Goal: Information Seeking & Learning: Find specific fact

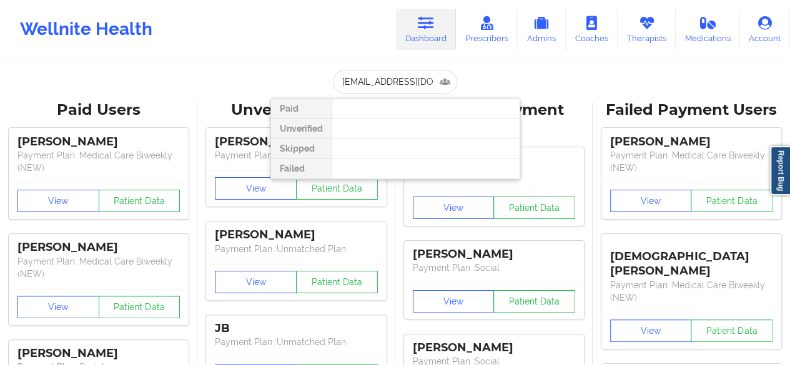
click at [376, 79] on input "[EMAIL_ADDRESS][DOMAIN_NAME]" at bounding box center [395, 82] width 124 height 24
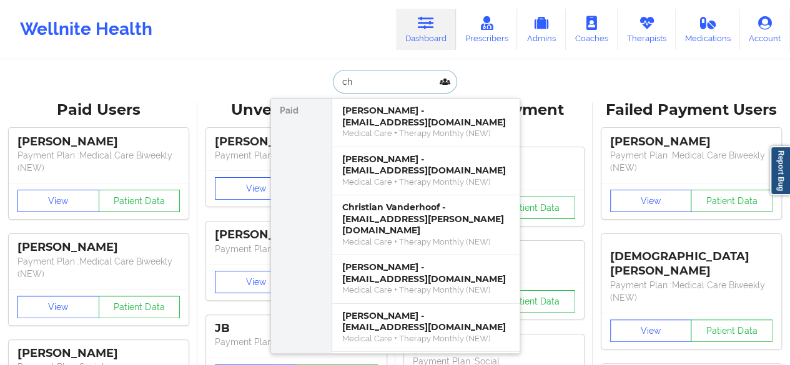
type input "c"
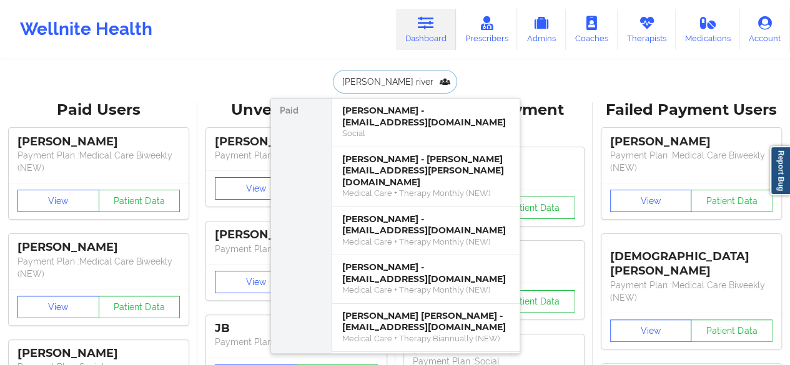
type input "[PERSON_NAME]"
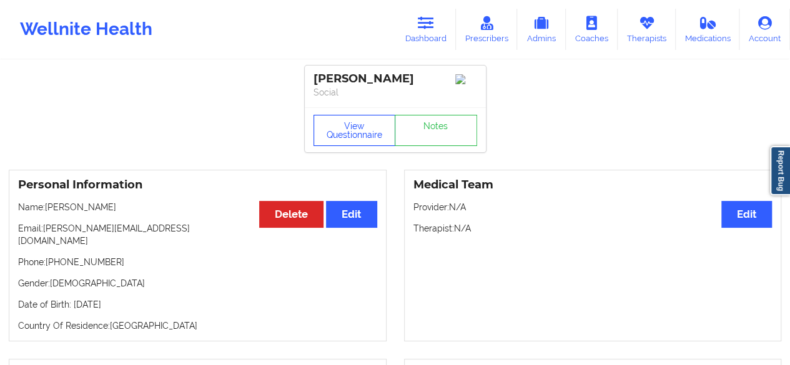
click at [334, 138] on button "View Questionnaire" at bounding box center [355, 130] width 82 height 31
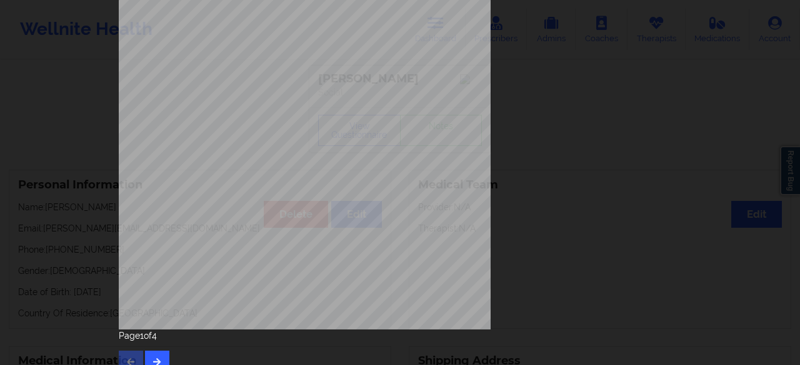
scroll to position [225, 0]
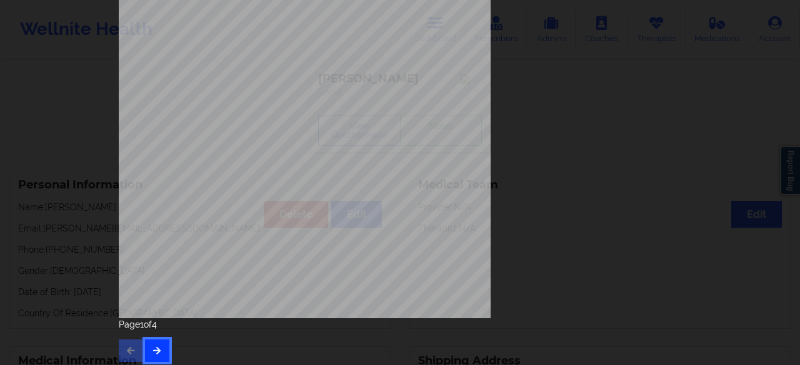
click at [152, 350] on icon "button" at bounding box center [157, 350] width 11 height 7
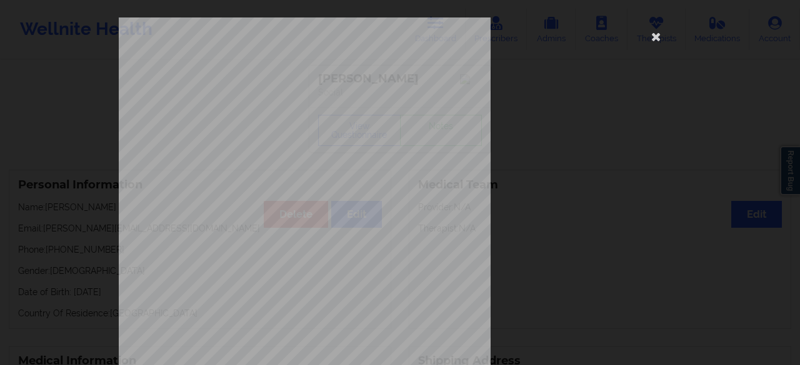
click at [281, 222] on span "Little interest or pleasure in doing things" at bounding box center [310, 220] width 116 height 7
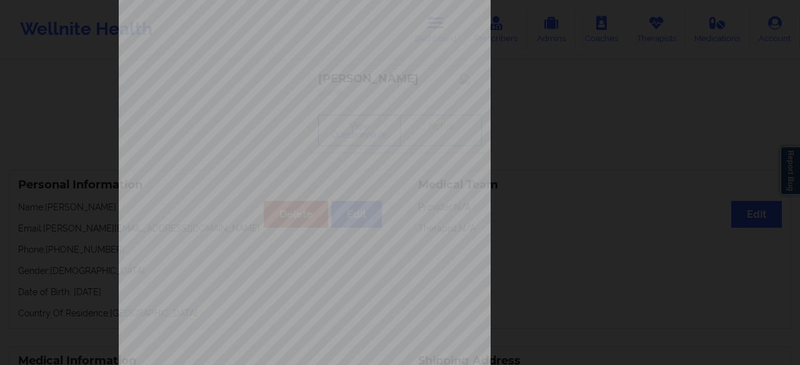
scroll to position [200, 0]
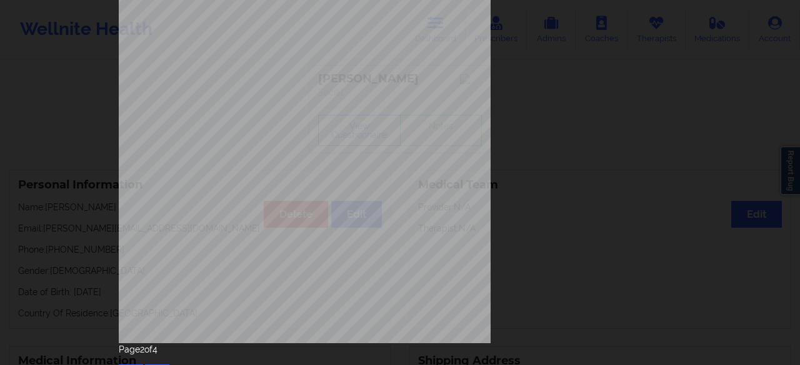
click at [507, 307] on div "Feeling nervous, anxious, or on edge Not being able to stop or control worrying…" at bounding box center [400, 81] width 562 height 526
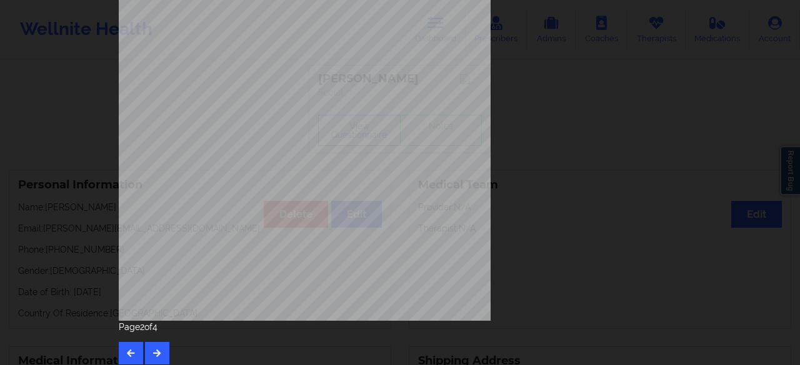
scroll to position [225, 0]
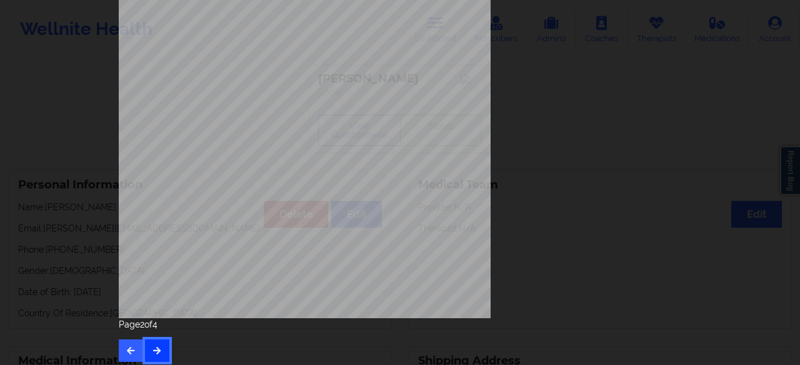
click at [145, 350] on button "button" at bounding box center [157, 351] width 24 height 22
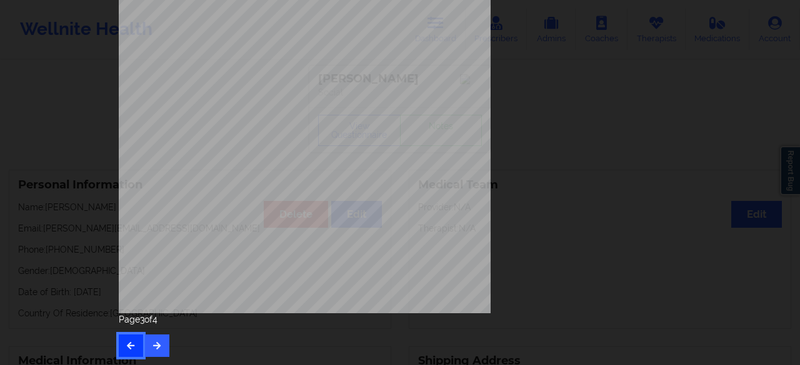
click at [126, 342] on icon "button" at bounding box center [131, 345] width 11 height 7
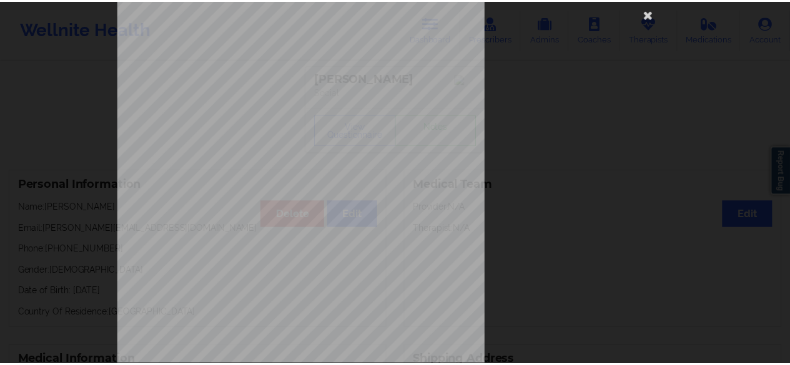
scroll to position [0, 0]
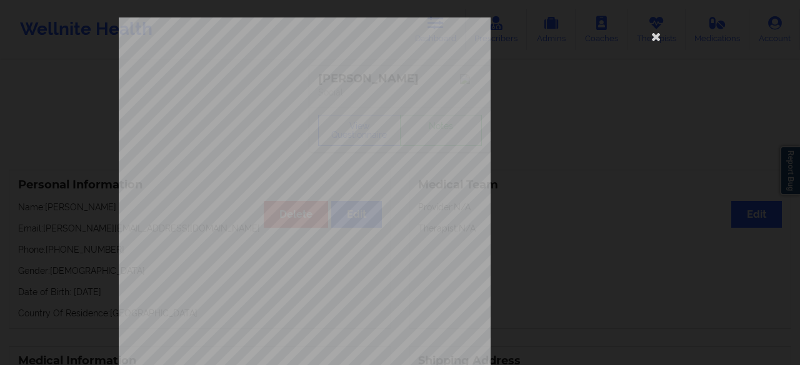
click at [654, 152] on div "[STREET_ADDRESS] What state do you live in ? [US_STATE] Full Name [PERSON_NAME]…" at bounding box center [400, 280] width 562 height 526
click at [653, 40] on icon at bounding box center [656, 36] width 20 height 20
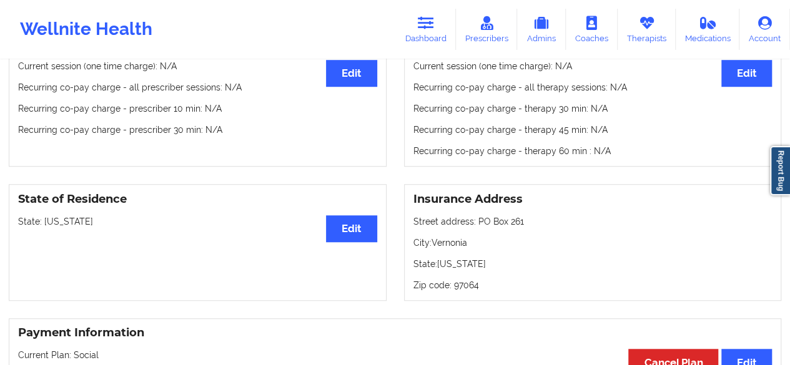
scroll to position [442, 0]
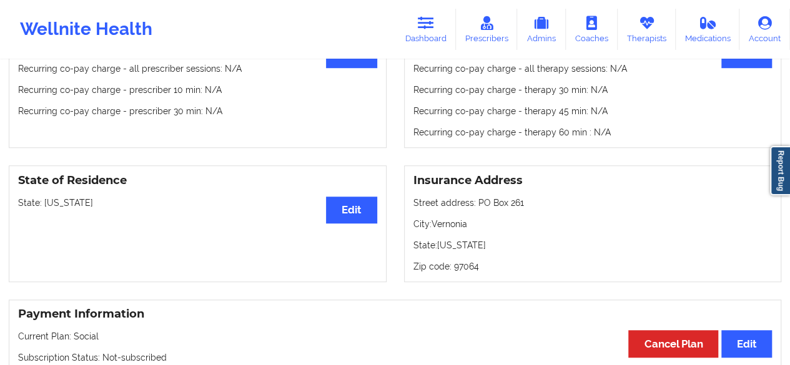
click at [782, 106] on div "Therapy Co-pay/insur responsibility Edit Current session (one time charge): N/A…" at bounding box center [592, 80] width 395 height 138
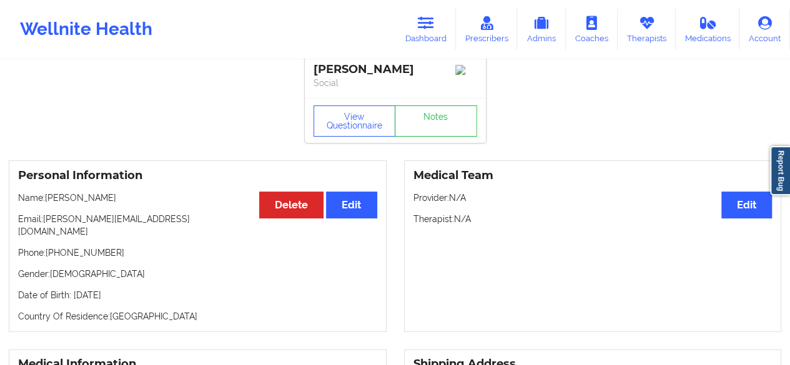
scroll to position [0, 0]
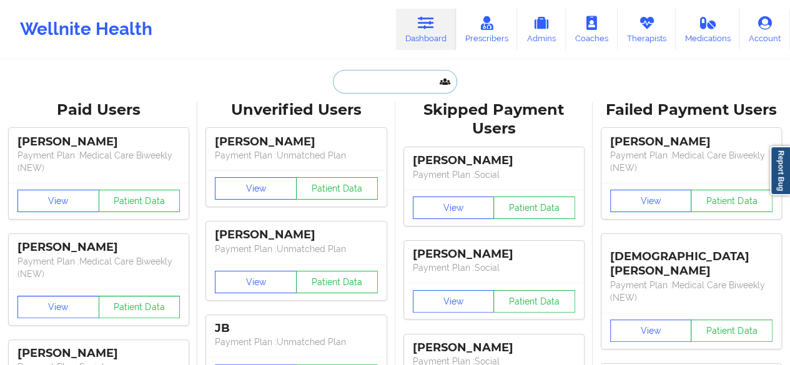
click at [365, 77] on input "text" at bounding box center [395, 82] width 124 height 24
click at [336, 42] on div "Wellnite Health Dashboard Prescribers Admins Coaches Therapists Medications Acc…" at bounding box center [395, 29] width 790 height 50
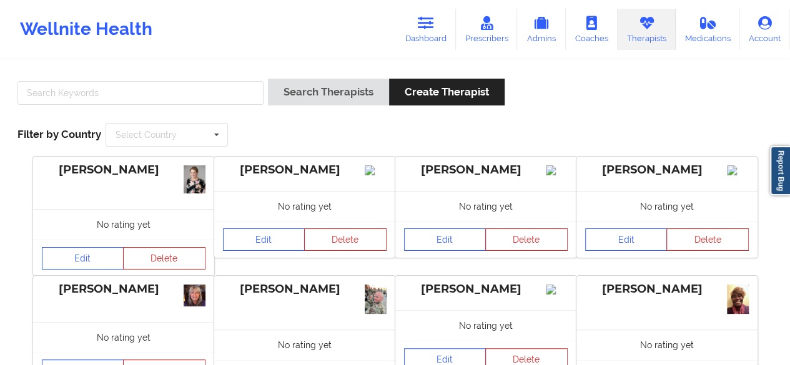
click at [444, 31] on link "Dashboard" at bounding box center [426, 29] width 60 height 41
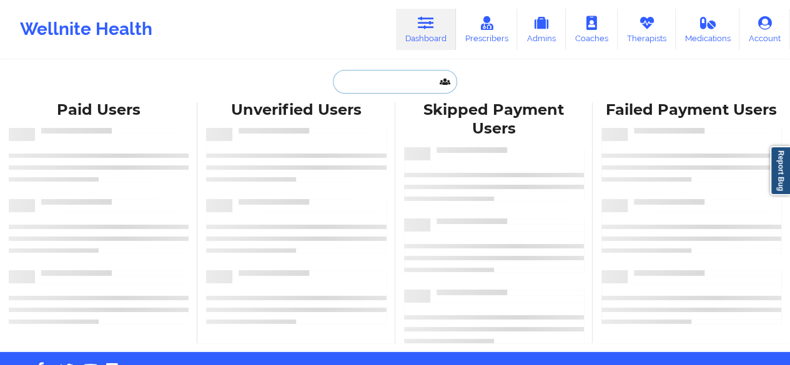
click at [410, 87] on input "text" at bounding box center [395, 82] width 124 height 24
paste input "[PERSON_NAME]"
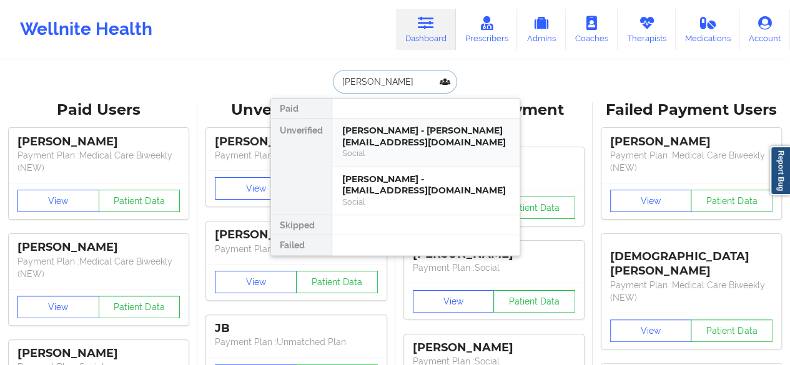
type input "[PERSON_NAME]"
click at [438, 147] on div "[PERSON_NAME] - [PERSON_NAME][EMAIL_ADDRESS][DOMAIN_NAME]" at bounding box center [425, 136] width 167 height 23
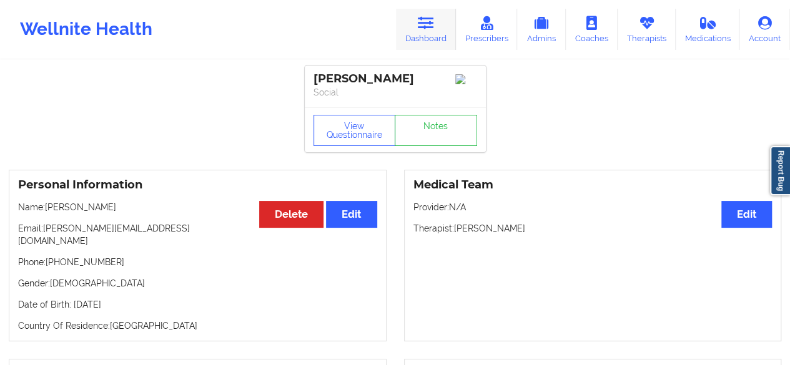
click at [432, 26] on icon at bounding box center [426, 23] width 16 height 14
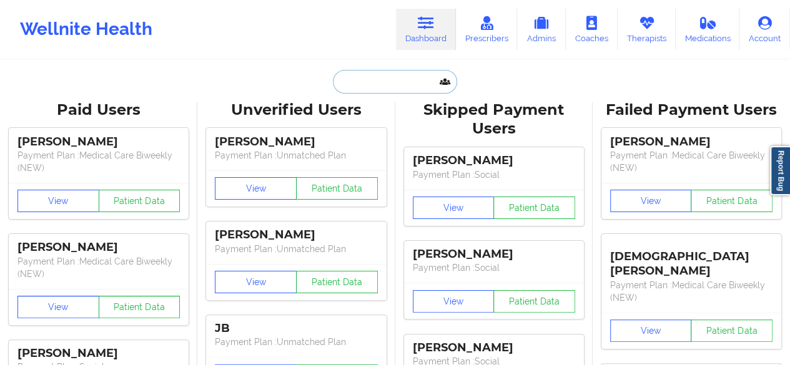
click at [394, 79] on input "text" at bounding box center [395, 82] width 124 height 24
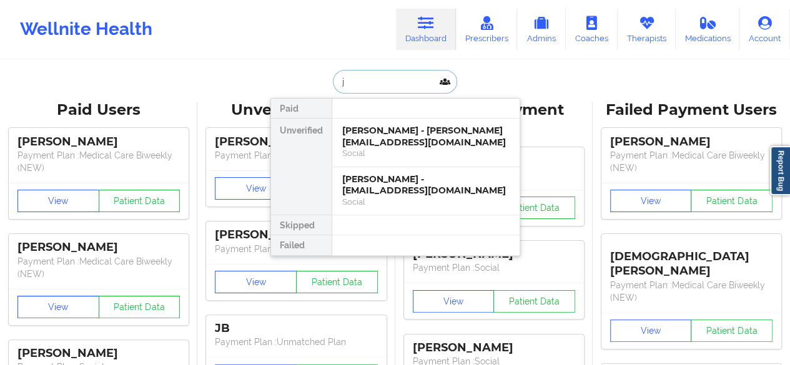
type input "jo"
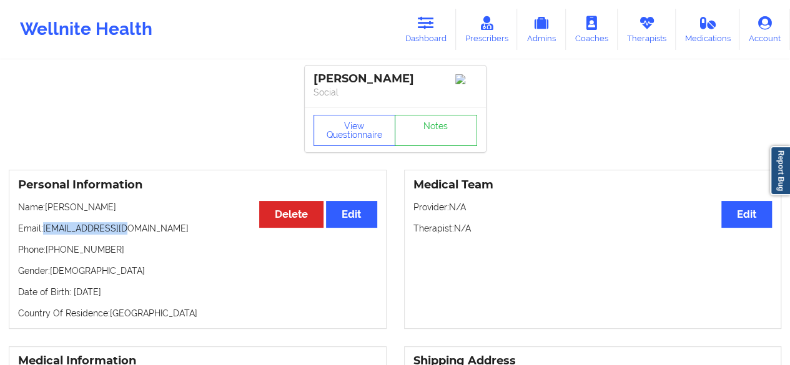
drag, startPoint x: 43, startPoint y: 232, endPoint x: 134, endPoint y: 234, distance: 90.6
click at [134, 234] on p "Email: jvarcen@gmail.com" at bounding box center [197, 228] width 359 height 12
copy p "jvarcen@gmail.com"
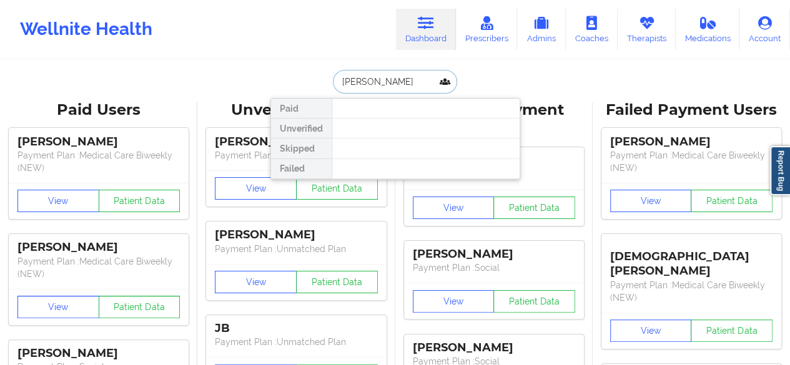
type input "[PERSON_NAME]"
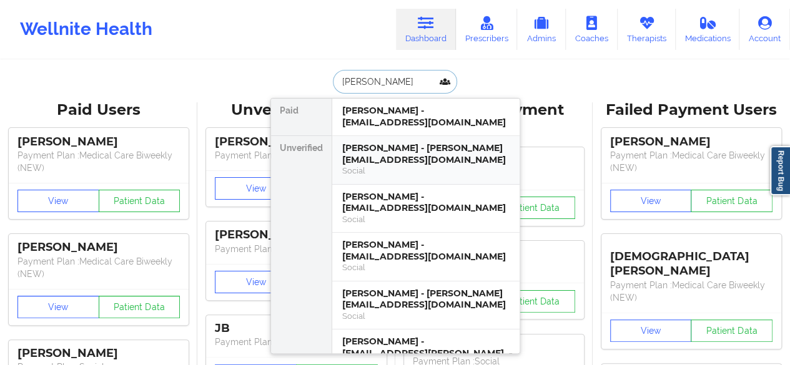
click at [394, 156] on div "[PERSON_NAME] - [PERSON_NAME][EMAIL_ADDRESS][DOMAIN_NAME]" at bounding box center [425, 153] width 167 height 23
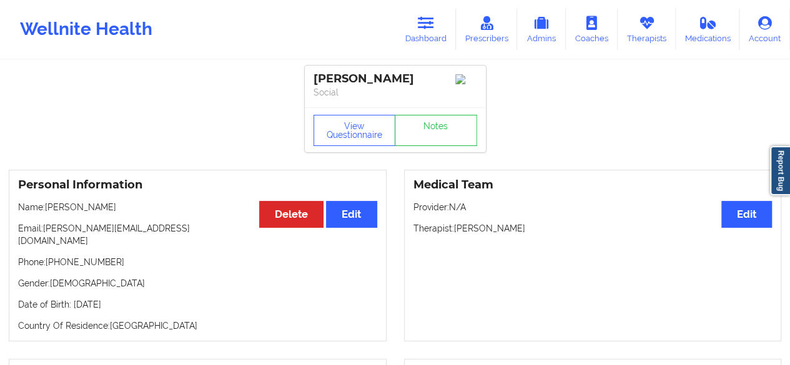
drag, startPoint x: 394, startPoint y: 156, endPoint x: 167, endPoint y: 212, distance: 233.6
